Goal: Navigation & Orientation: Find specific page/section

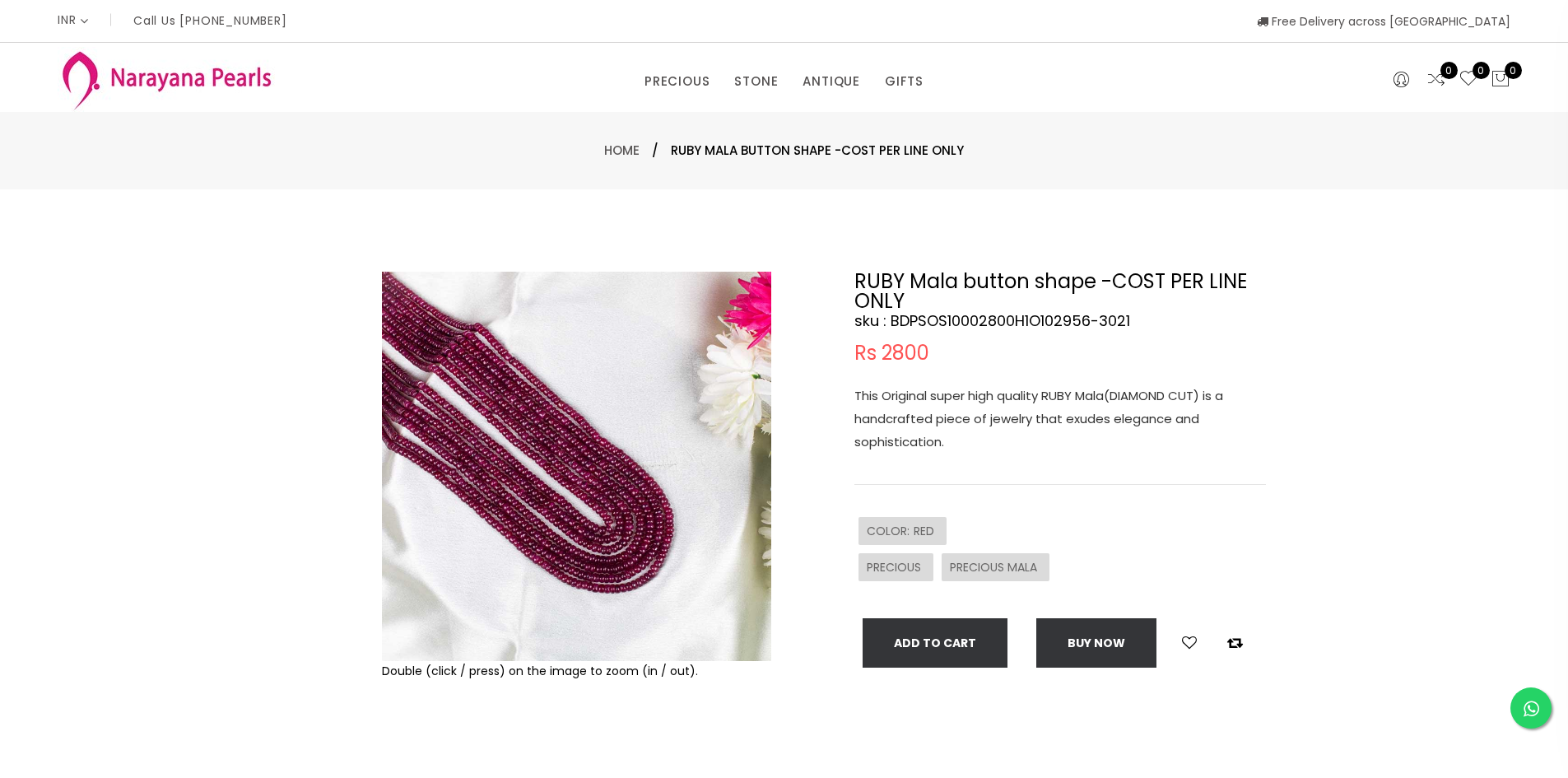
select select "INR"
click at [54, 404] on div "Double (click / press) on the image to zoom (in / out). RUBY Mala button shape …" at bounding box center [784, 530] width 1568 height 683
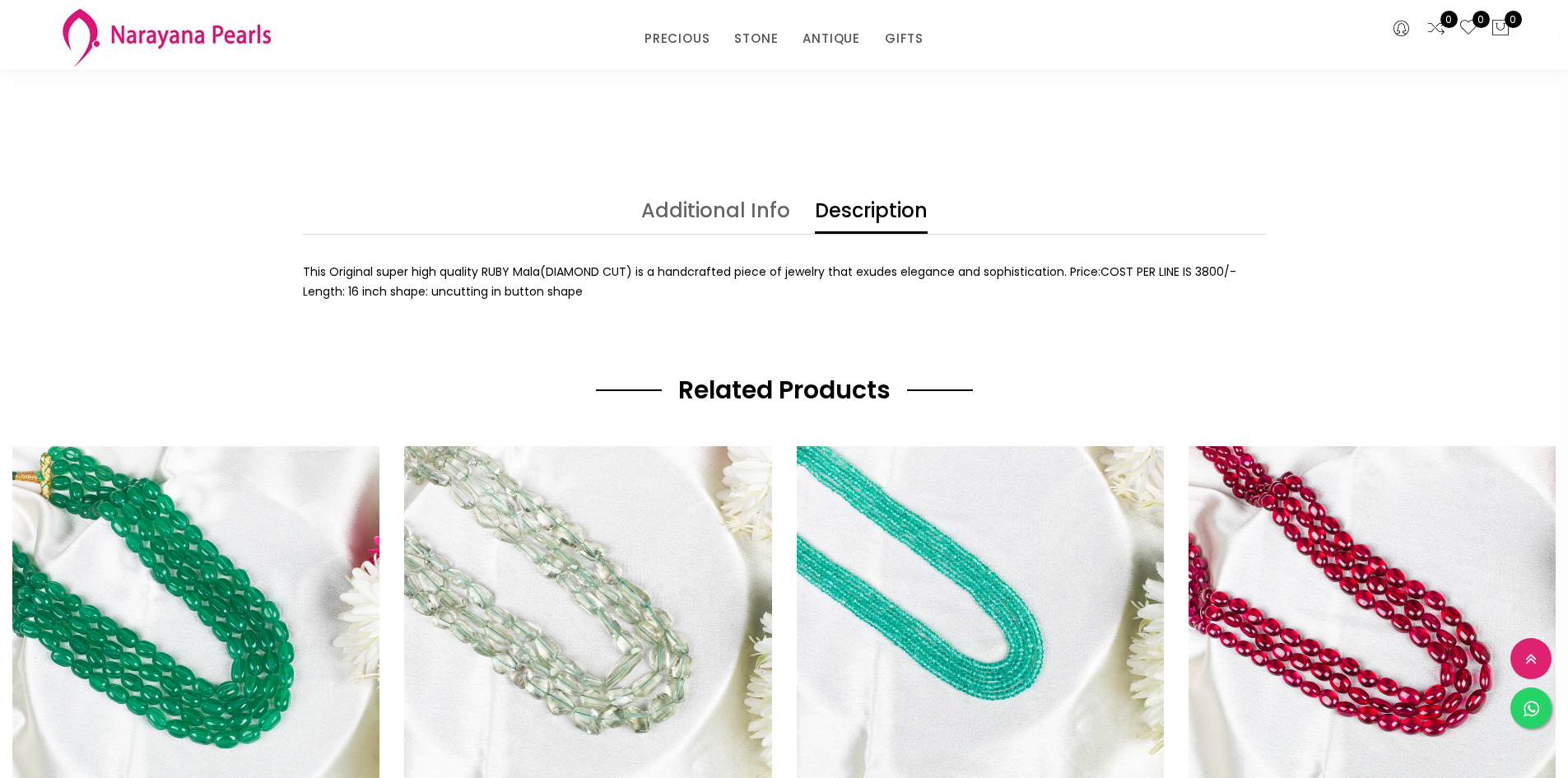
scroll to position [625, 0]
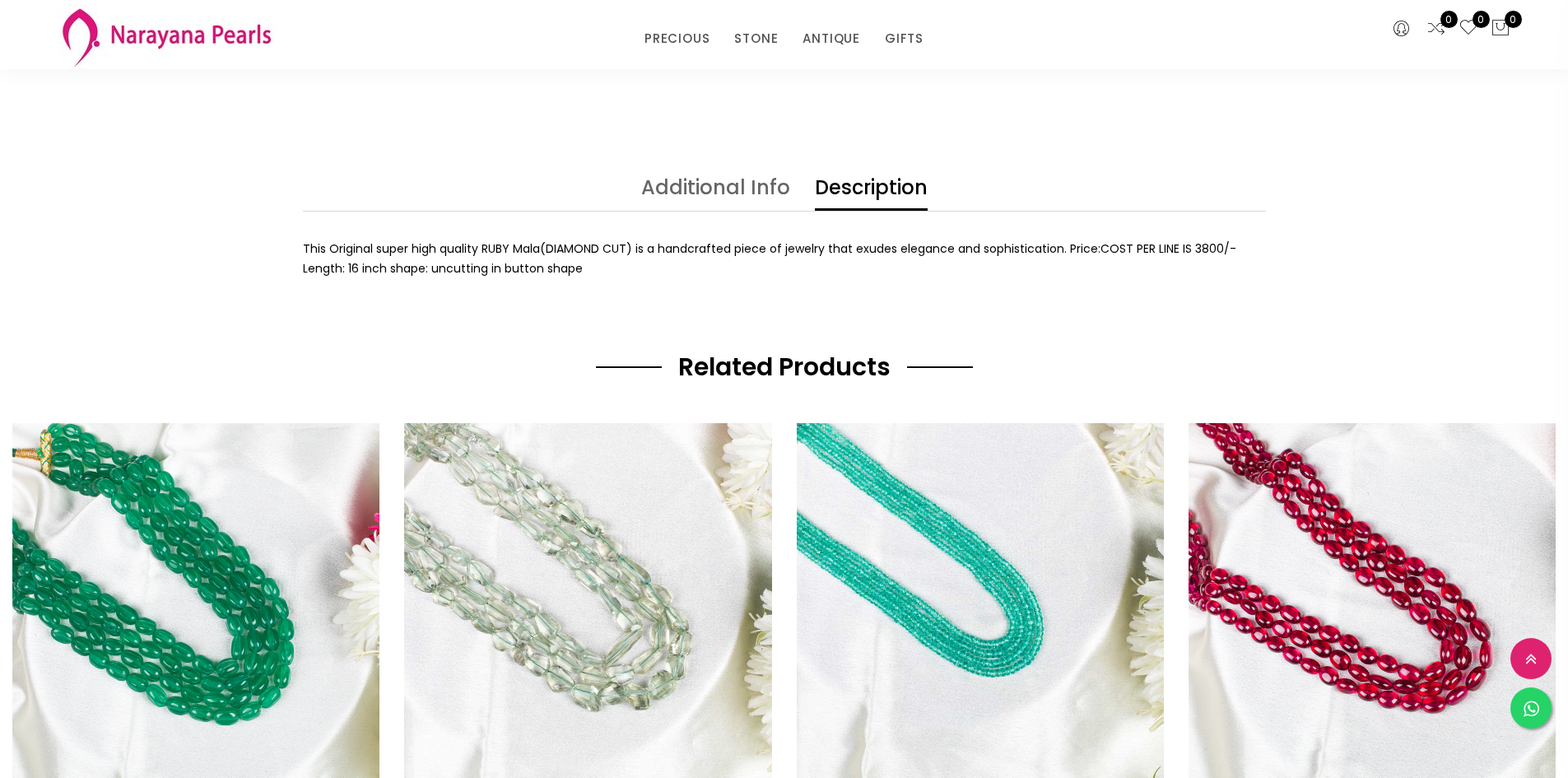
click at [374, 400] on div "Related Products BARYL Mala oval shape-COST PER LINE ONLY Rs 3800 BLUE TOPAZ Ma…" at bounding box center [784, 625] width 1568 height 547
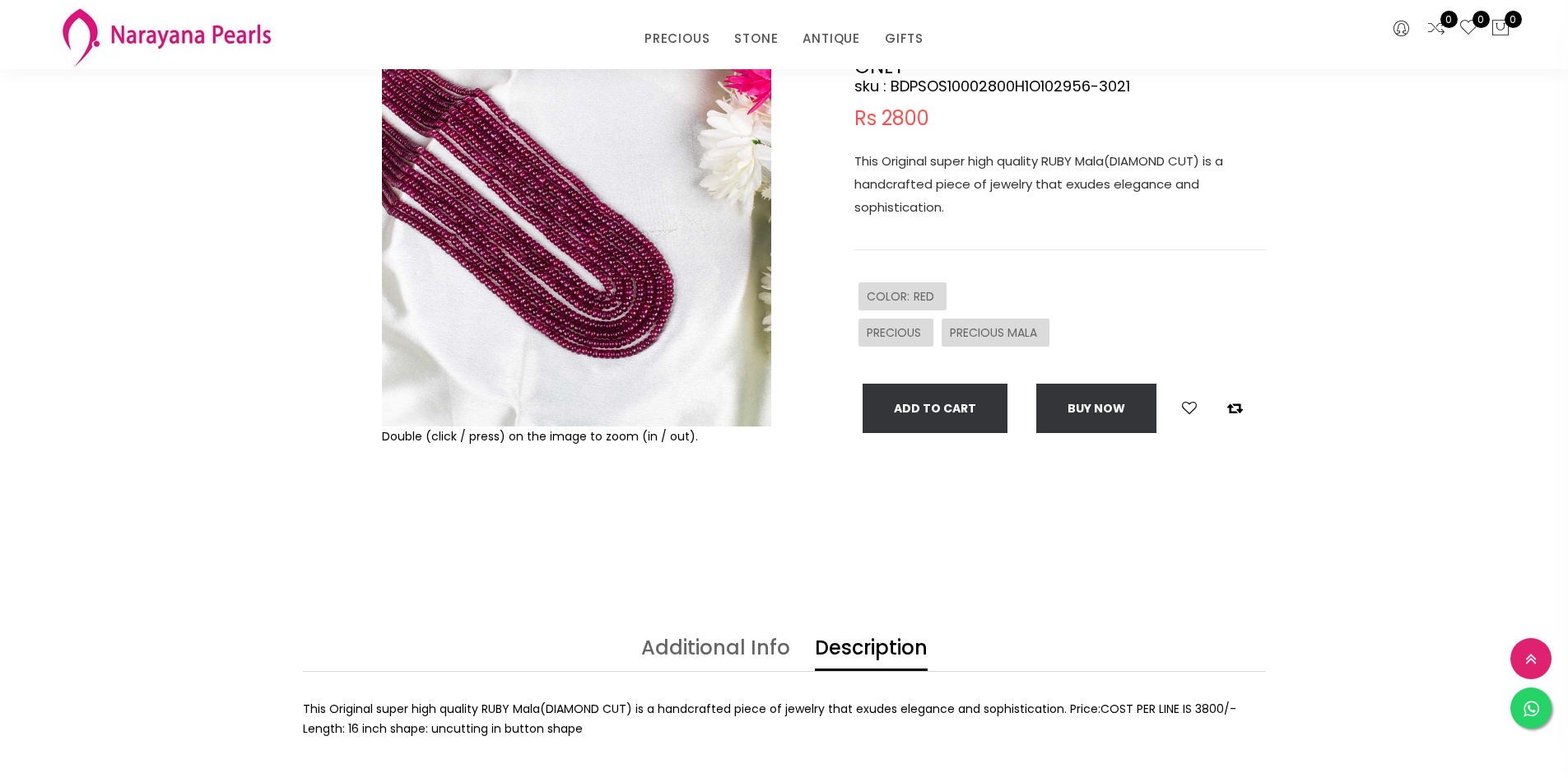
scroll to position [0, 0]
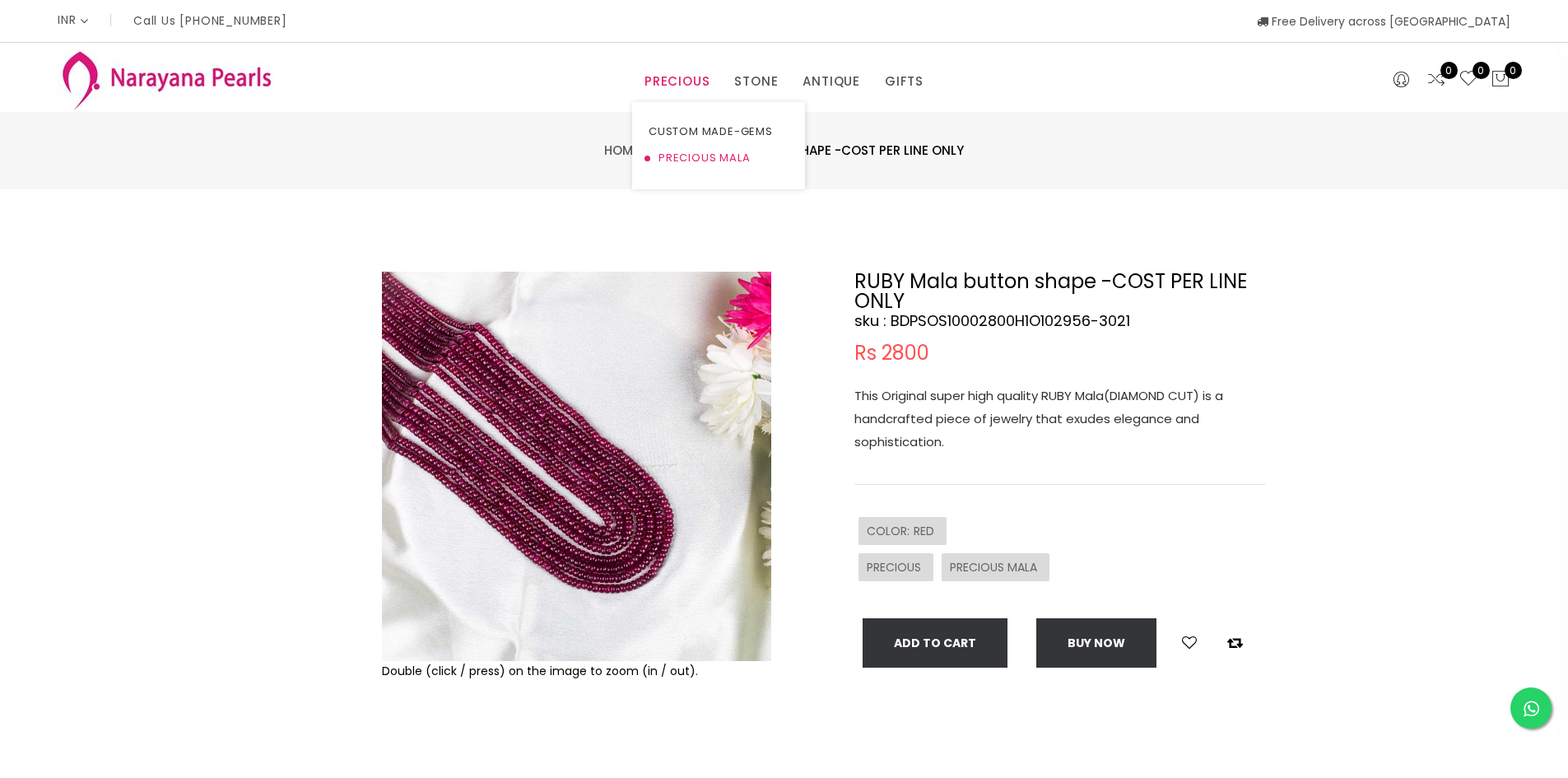
click at [689, 155] on link "PRECIOUS MALA" at bounding box center [719, 158] width 140 height 27
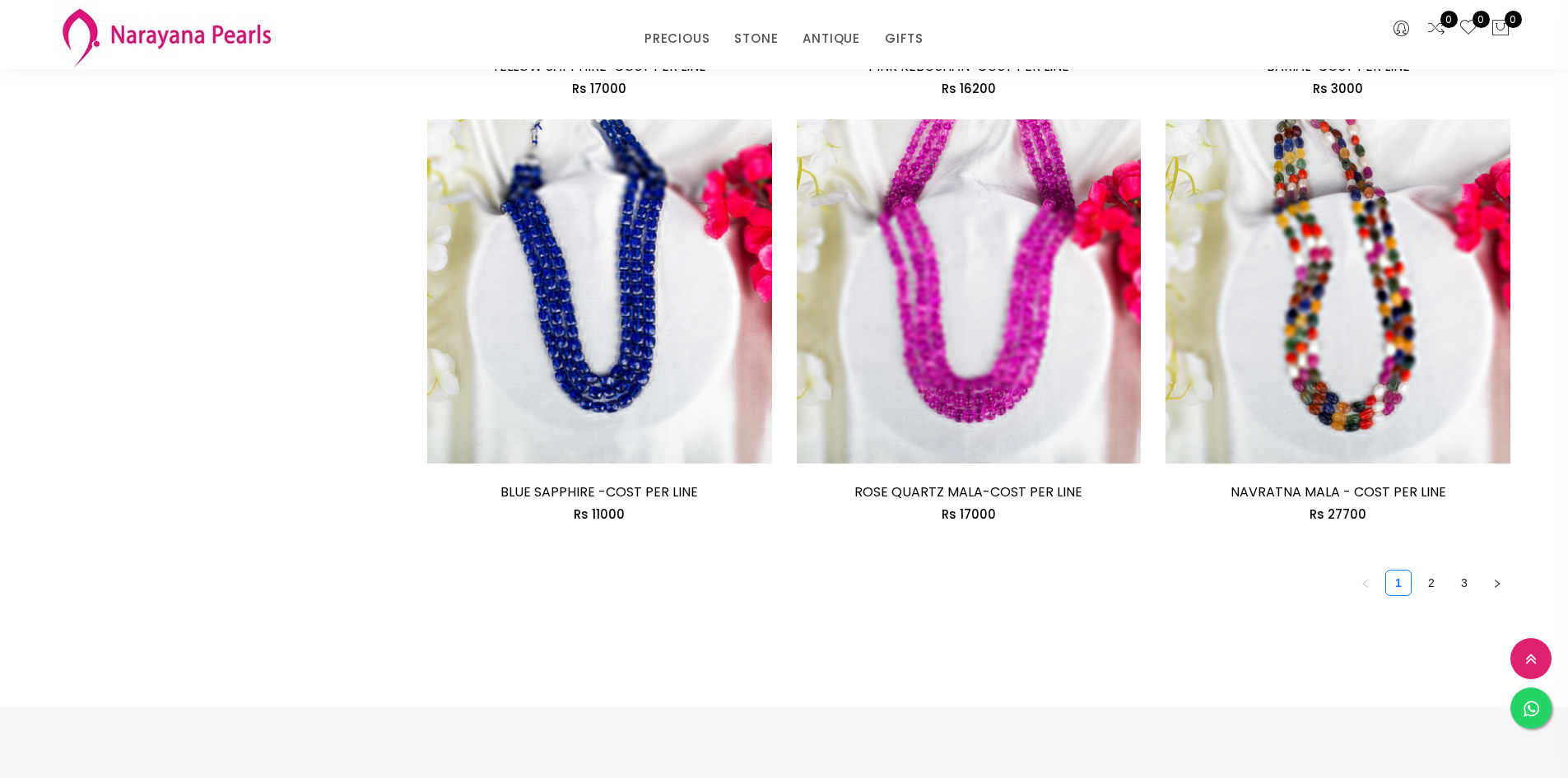
scroll to position [2699, 0]
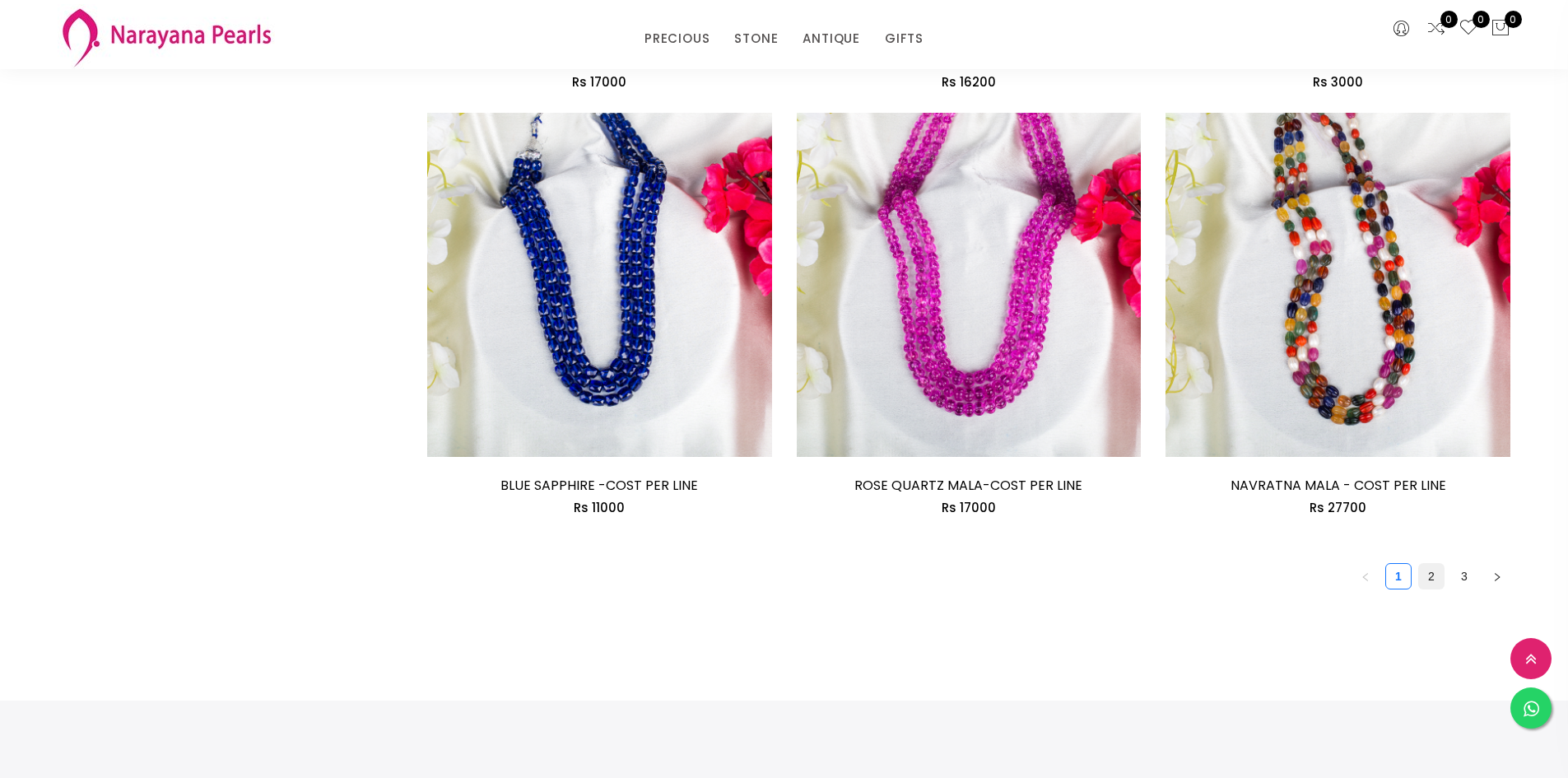
click at [1430, 571] on link "2" at bounding box center [1431, 576] width 25 height 25
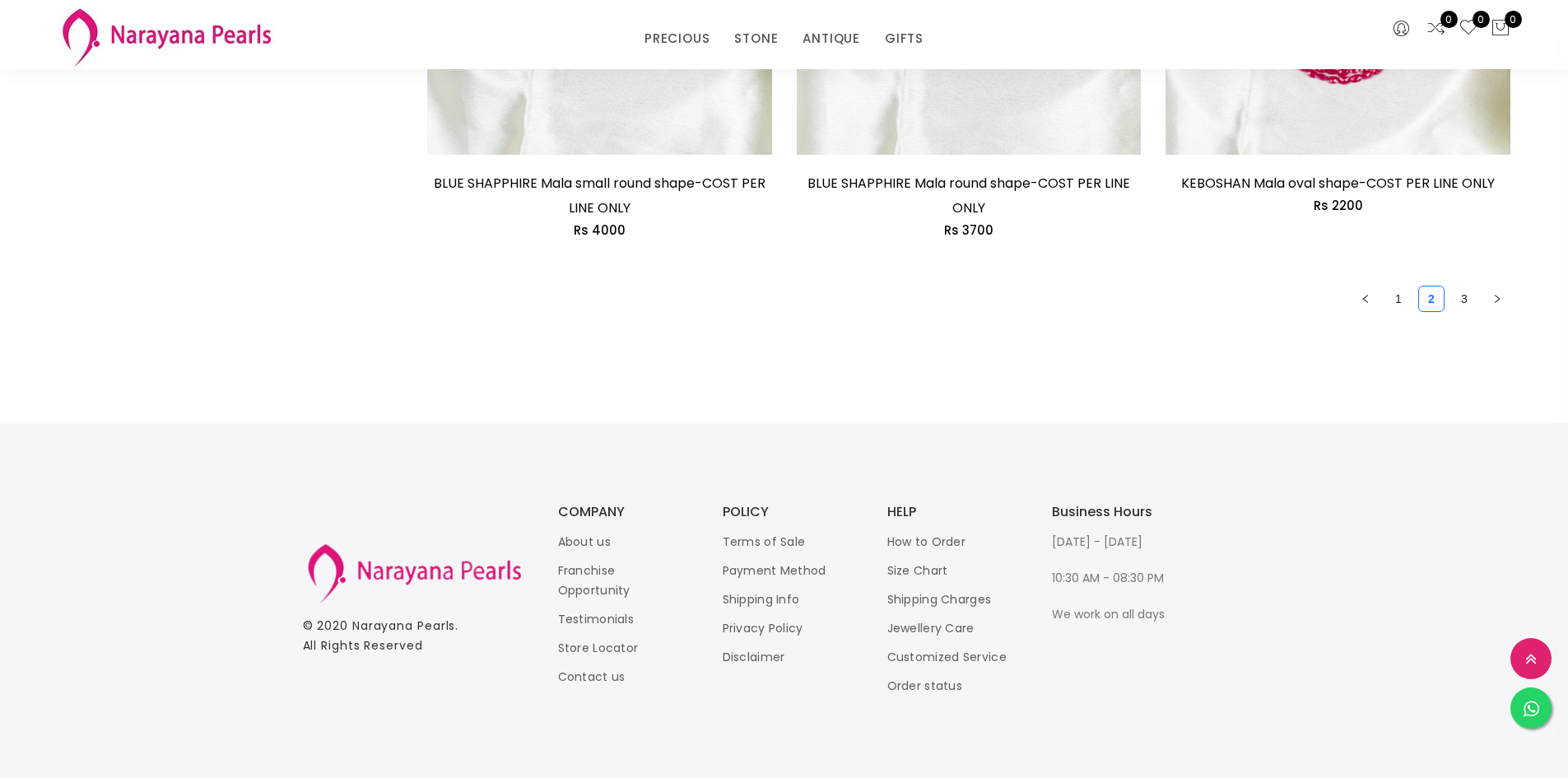
scroll to position [2502, 0]
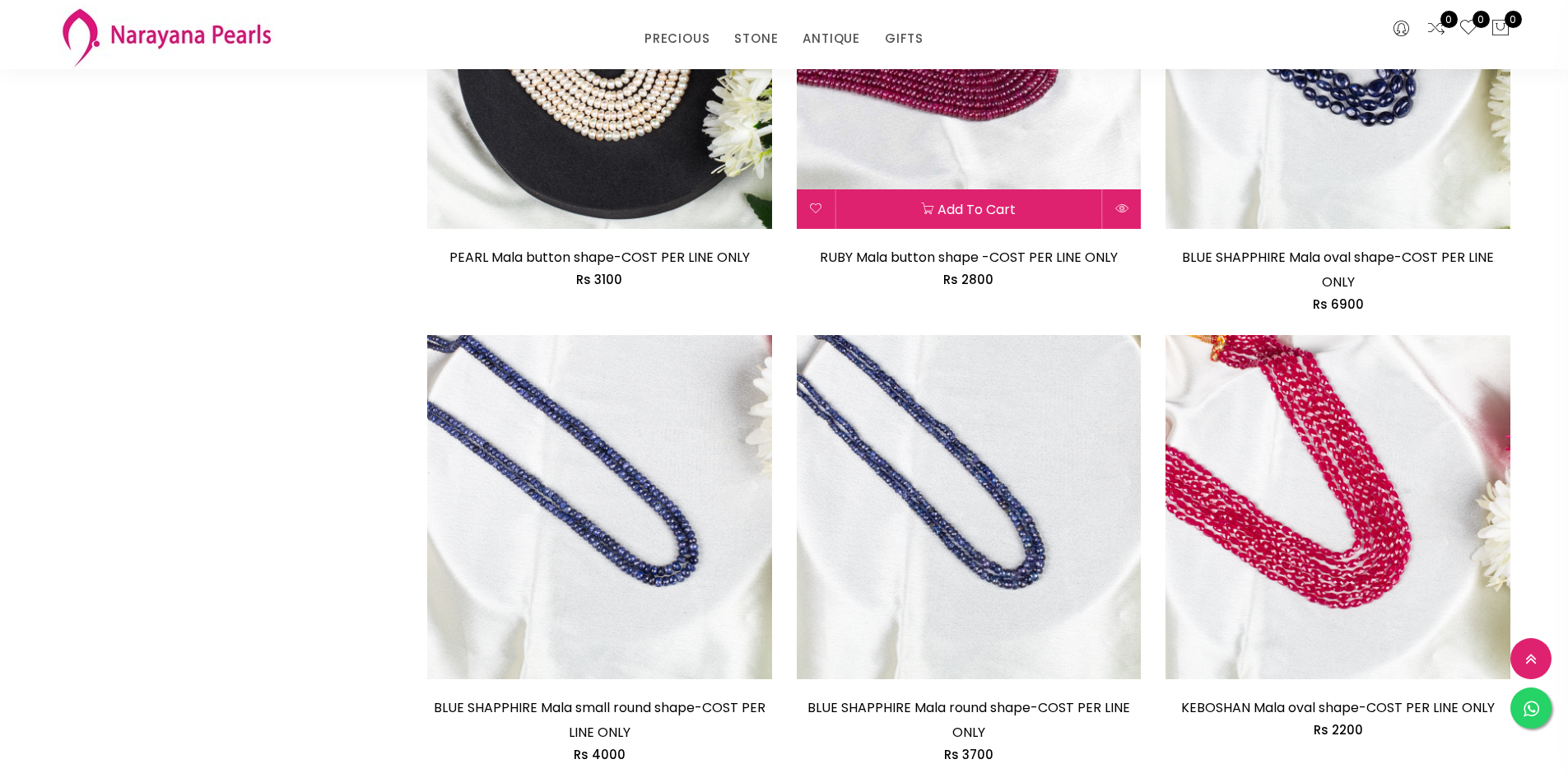
click at [985, 140] on img at bounding box center [969, 56] width 345 height 345
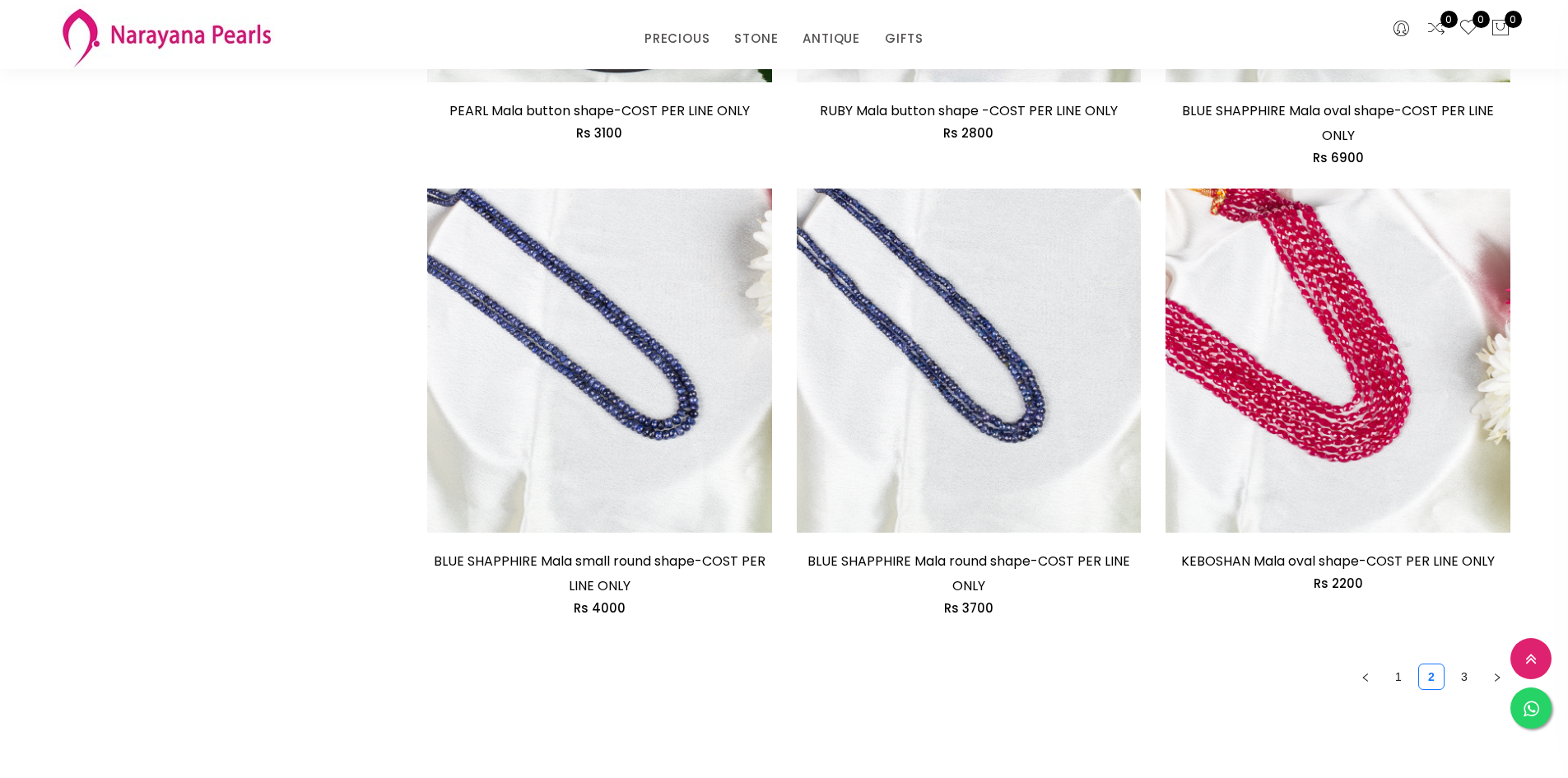
scroll to position [2650, 0]
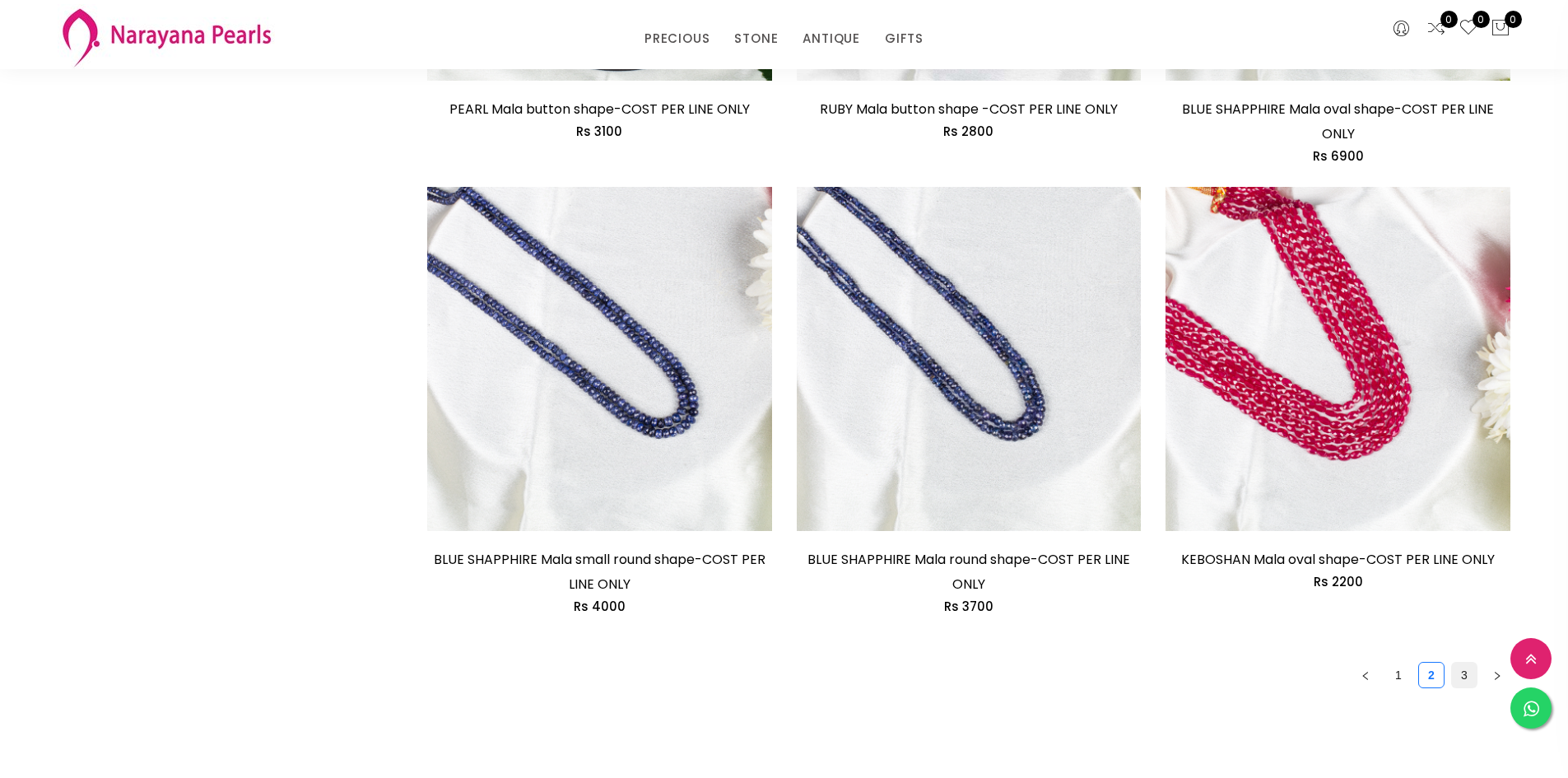
click at [1461, 678] on link "3" at bounding box center [1464, 675] width 25 height 25
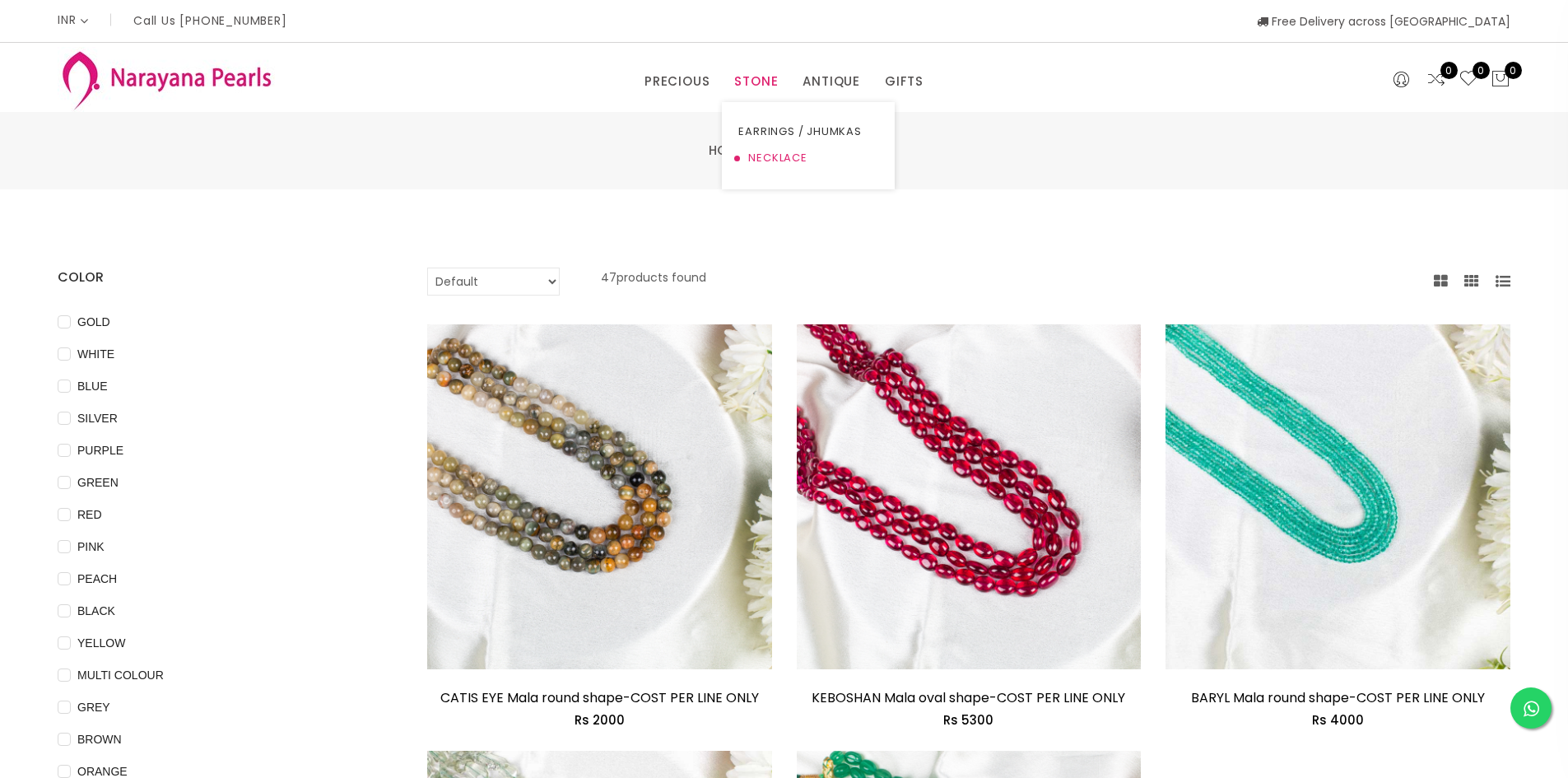
click at [762, 157] on link "NECKLACE" at bounding box center [808, 158] width 140 height 27
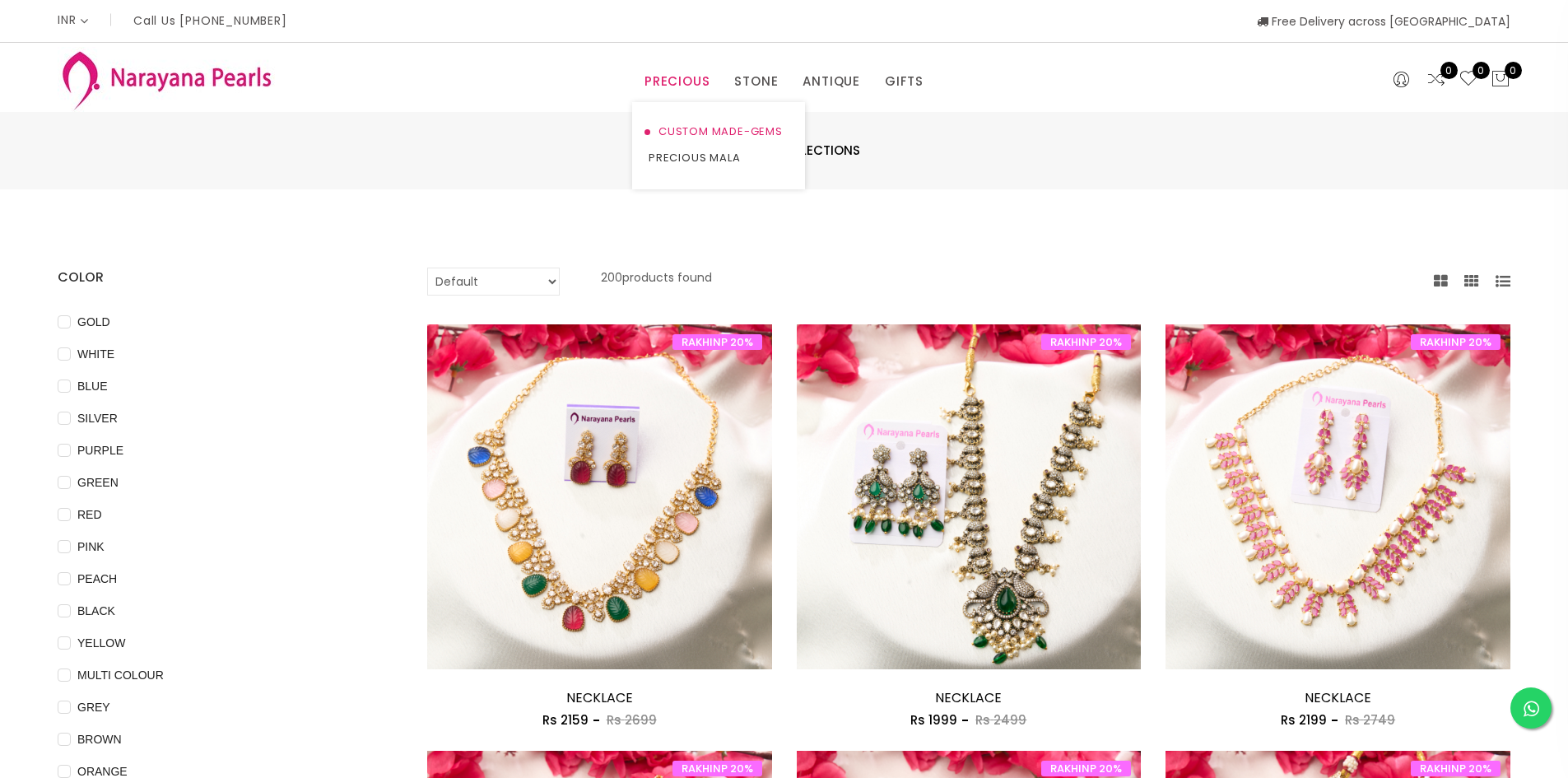
click at [688, 128] on link "CUSTOM MADE-GEMS" at bounding box center [719, 132] width 140 height 27
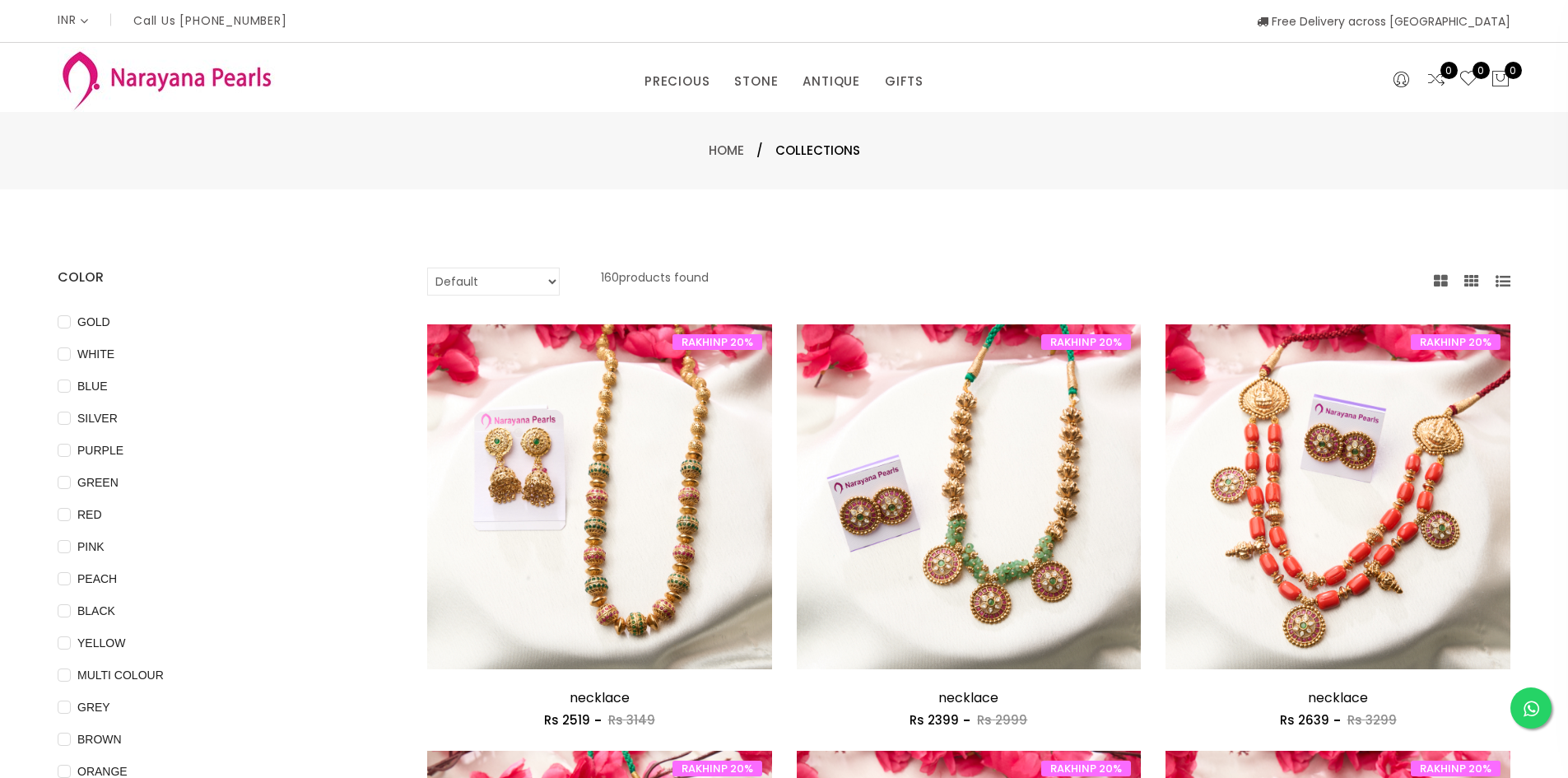
click at [311, 348] on div "WHITE" at bounding box center [217, 354] width 320 height 20
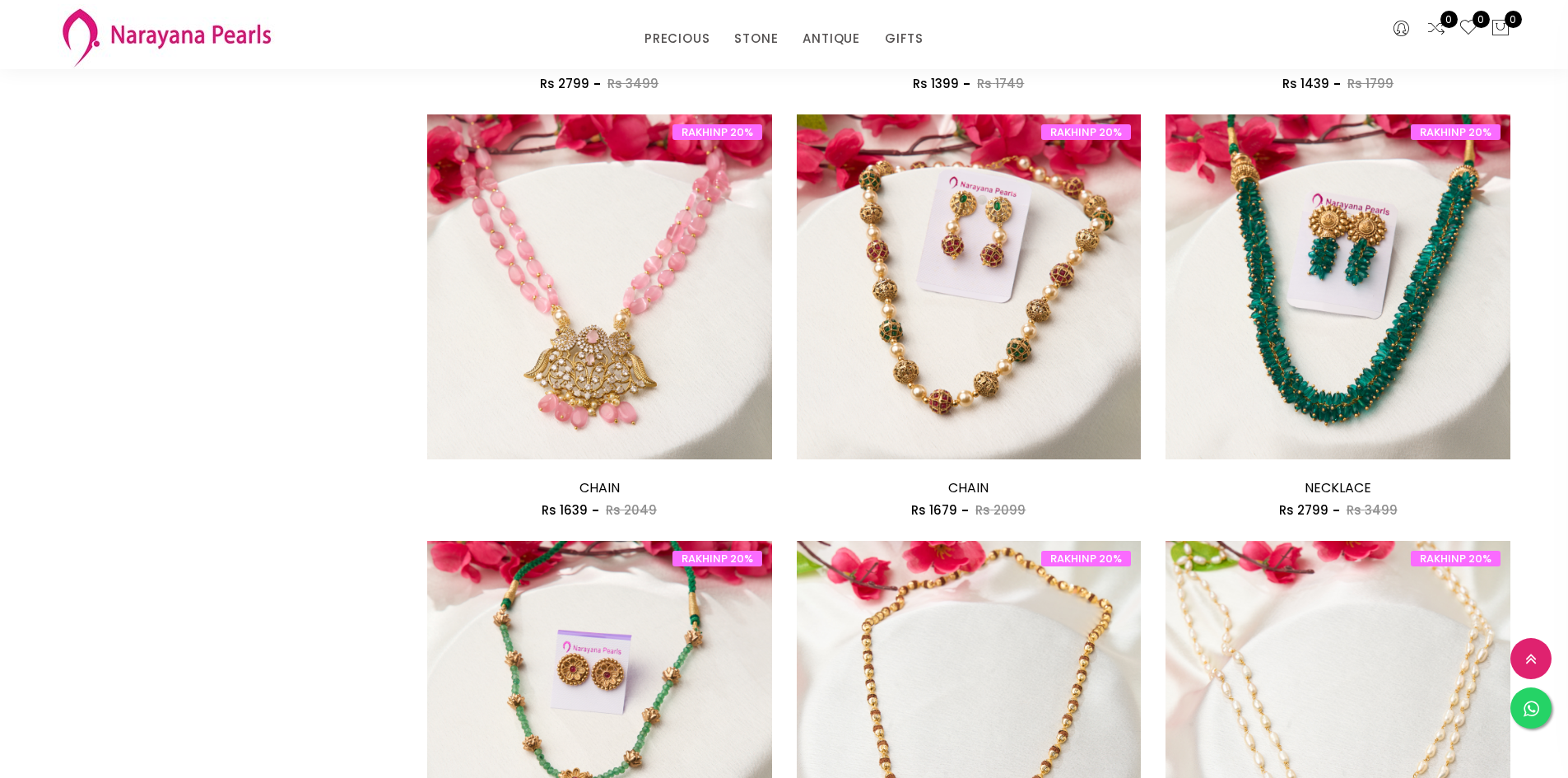
scroll to position [2951, 0]
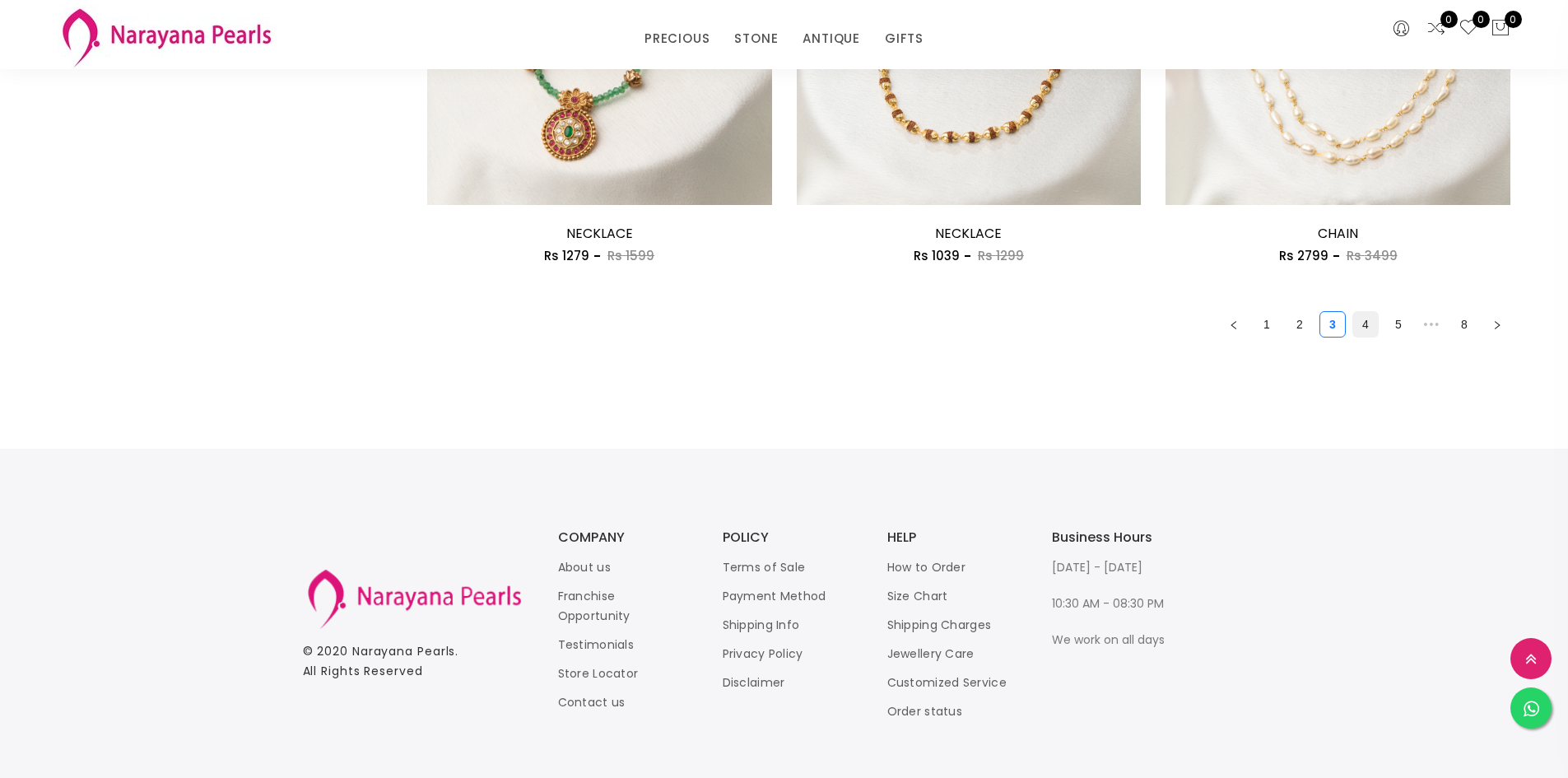
click at [1367, 324] on link "4" at bounding box center [1366, 325] width 25 height 25
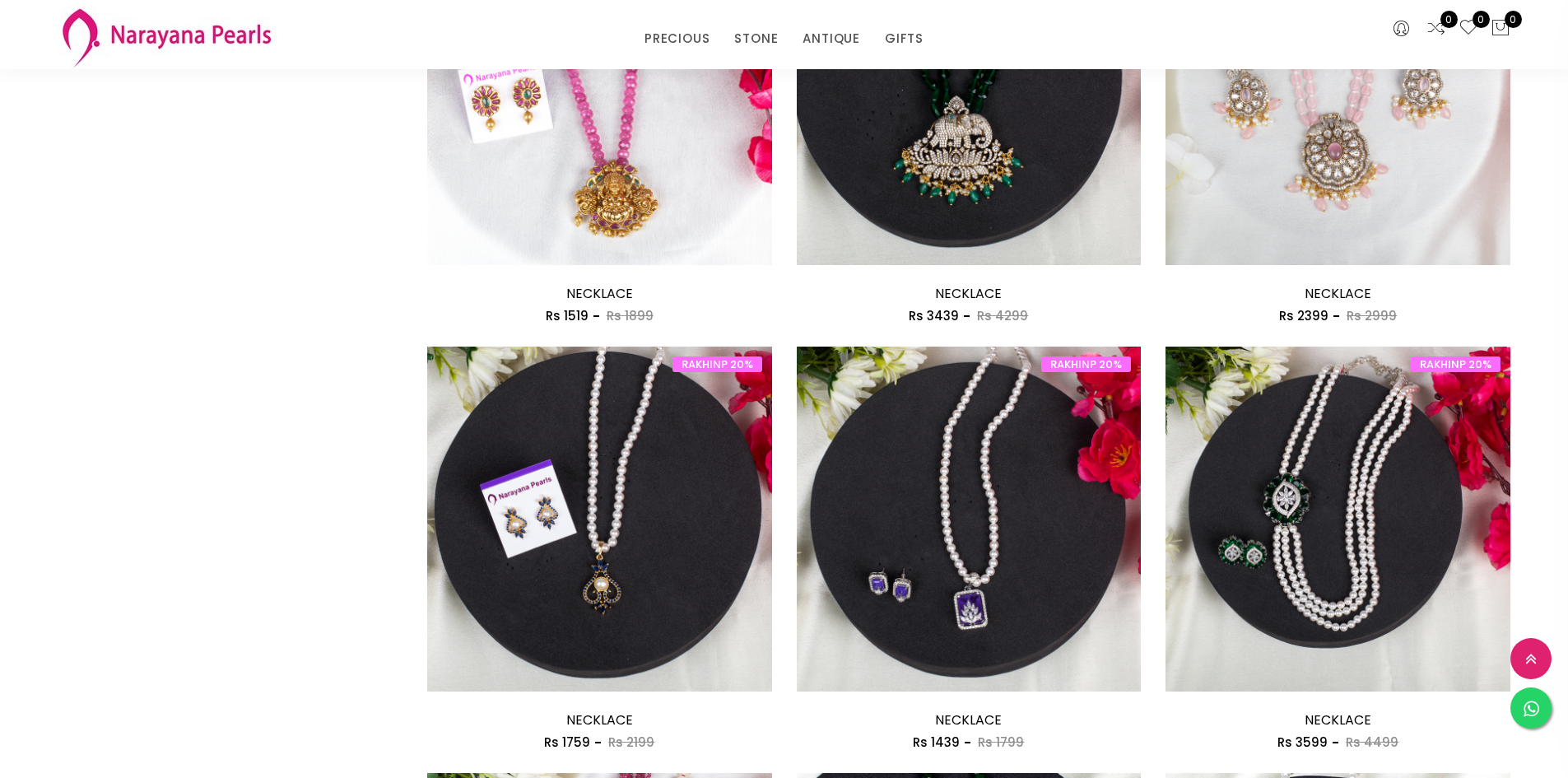
scroll to position [2719, 0]
